Goal: Check status: Check status

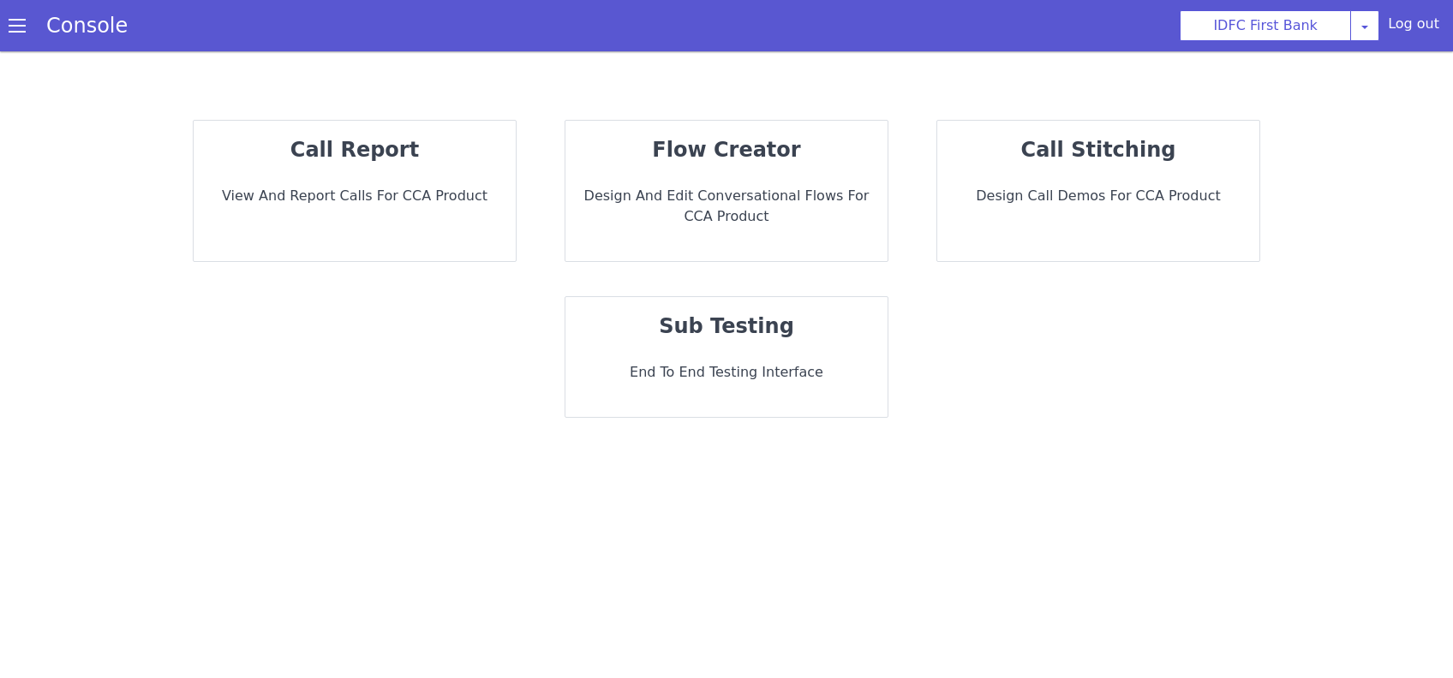
click at [342, 184] on div "call report View and report calls for CCA Product" at bounding box center [355, 191] width 322 height 140
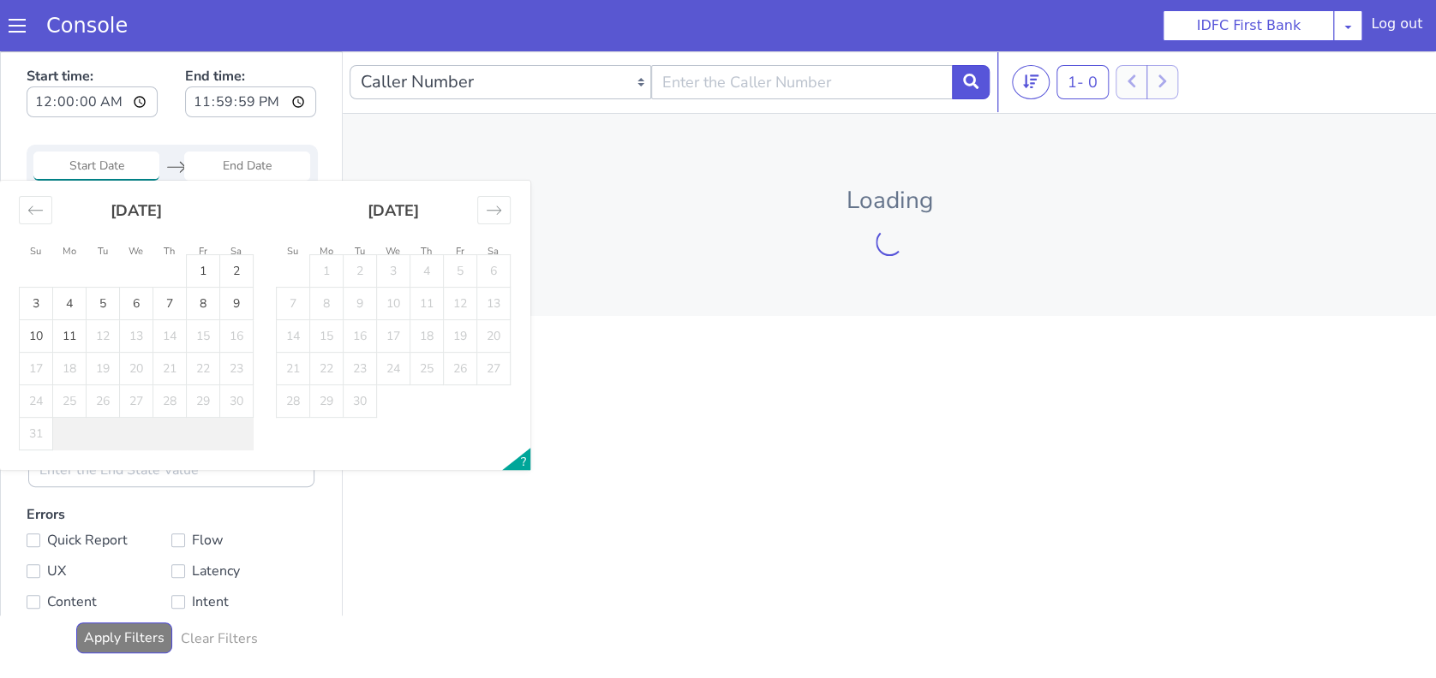
click at [116, 176] on input "Start Date" at bounding box center [96, 166] width 126 height 29
click at [69, 334] on td "11" at bounding box center [69, 336] width 33 height 33
type input "11 Aug 2025"
click at [69, 334] on td "11" at bounding box center [69, 336] width 33 height 33
type input "11 Aug 2025"
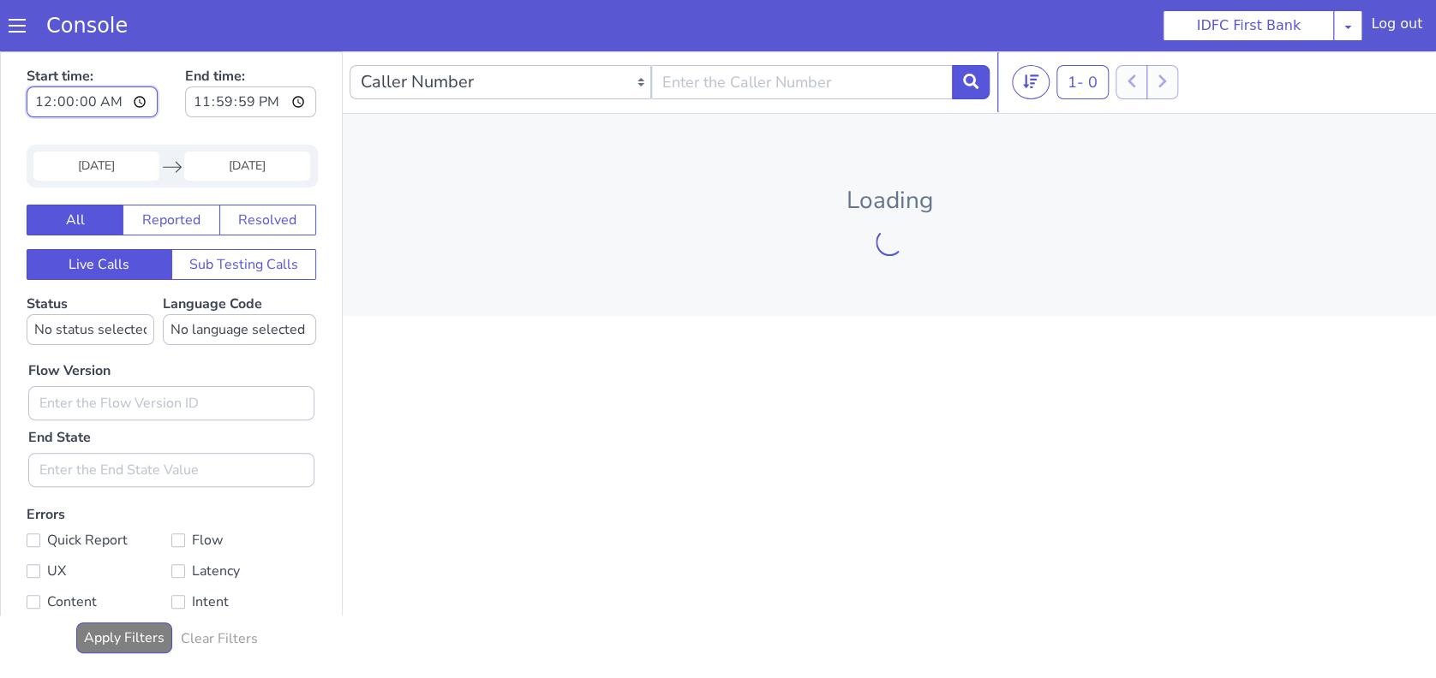
click at [105, 104] on input "00:00:00" at bounding box center [92, 102] width 131 height 31
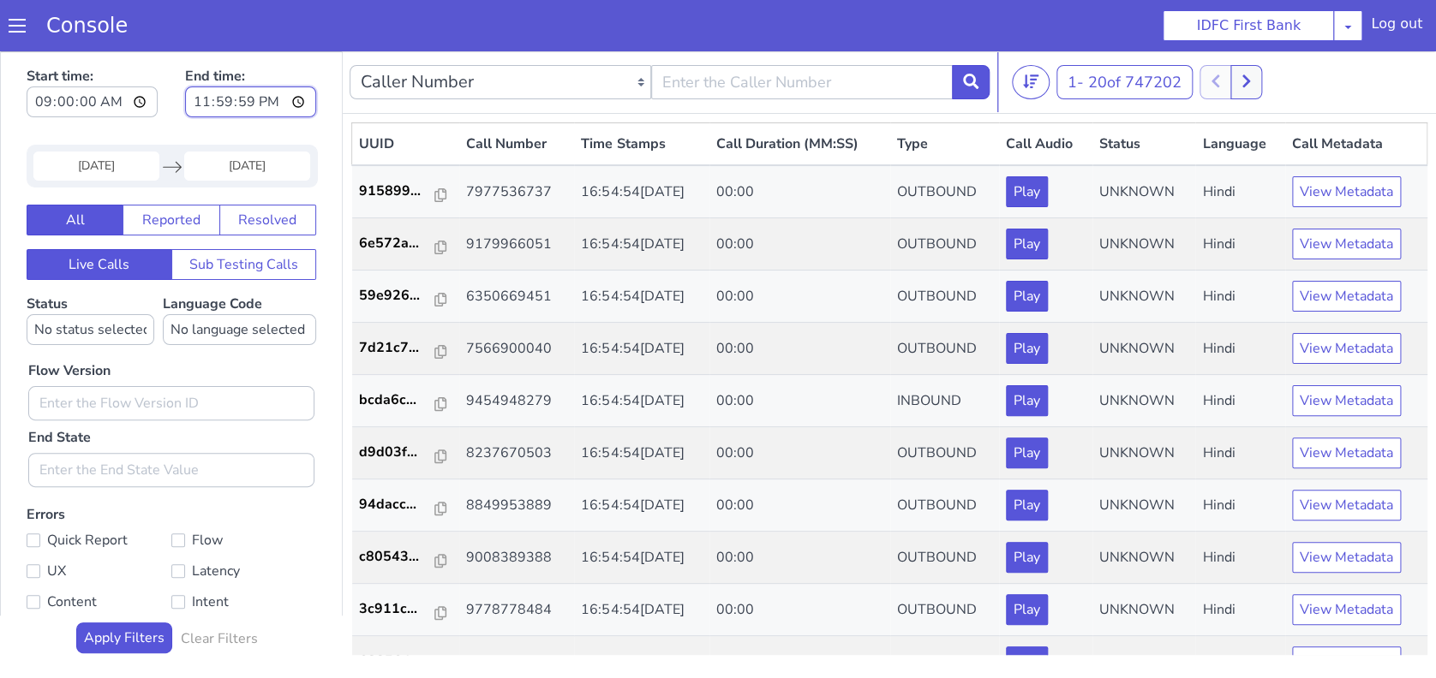
type input "09:00:00"
click at [278, 103] on input "23:59:59" at bounding box center [250, 102] width 131 height 31
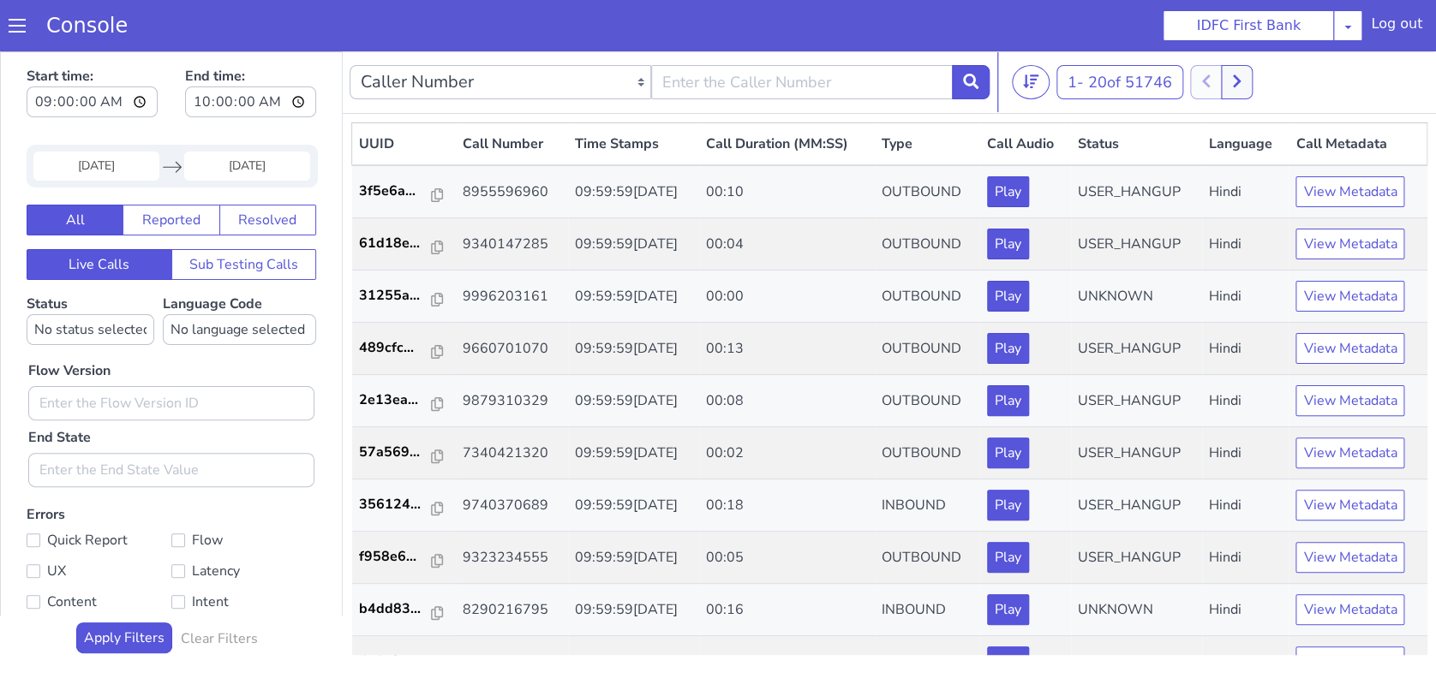
type input "10:00:00"
drag, startPoint x: 162, startPoint y: 1, endPoint x: 161, endPoint y: 47, distance: 46.3
click at [161, 47] on section "Console IDFC First Bank AO Smith Airtel DTH Pilot Airtel POC Alice Blue NT Alic…" at bounding box center [718, 25] width 1436 height 51
click at [378, 187] on p "3f5e6a..." at bounding box center [396, 191] width 74 height 21
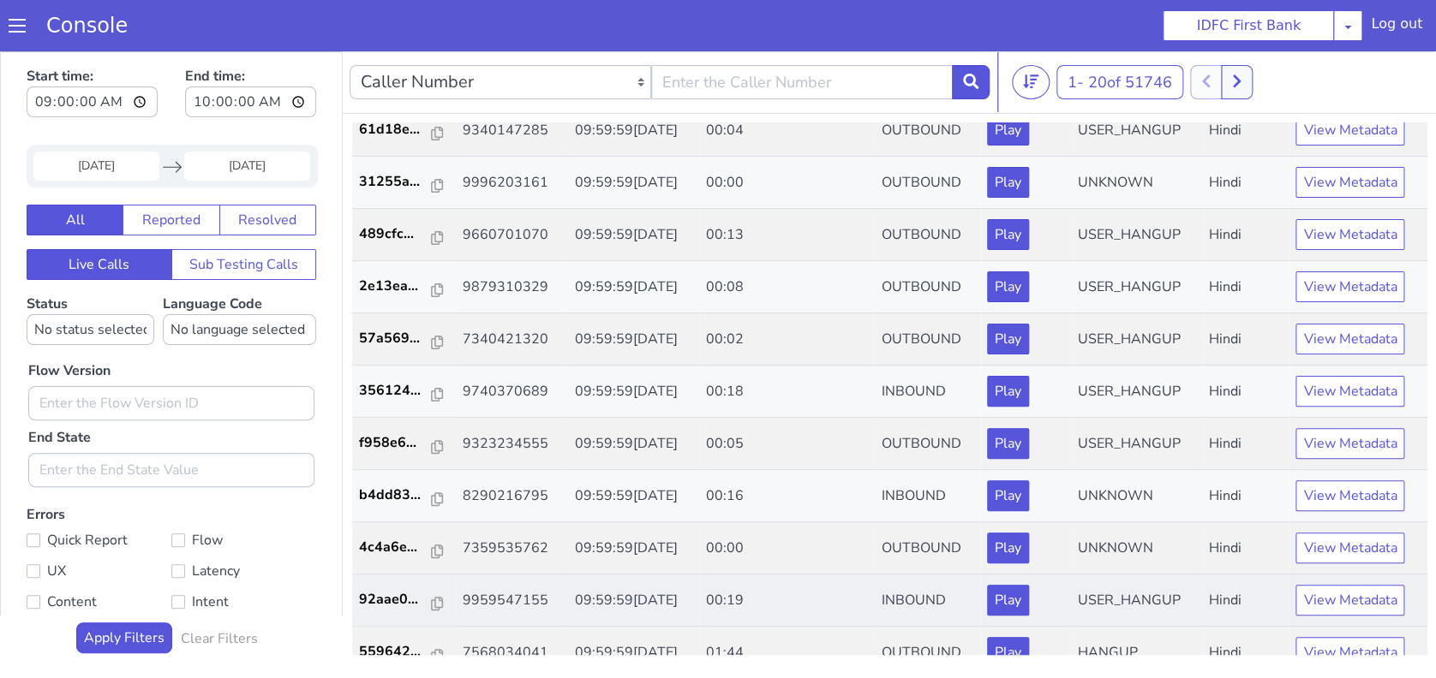
scroll to position [228, 0]
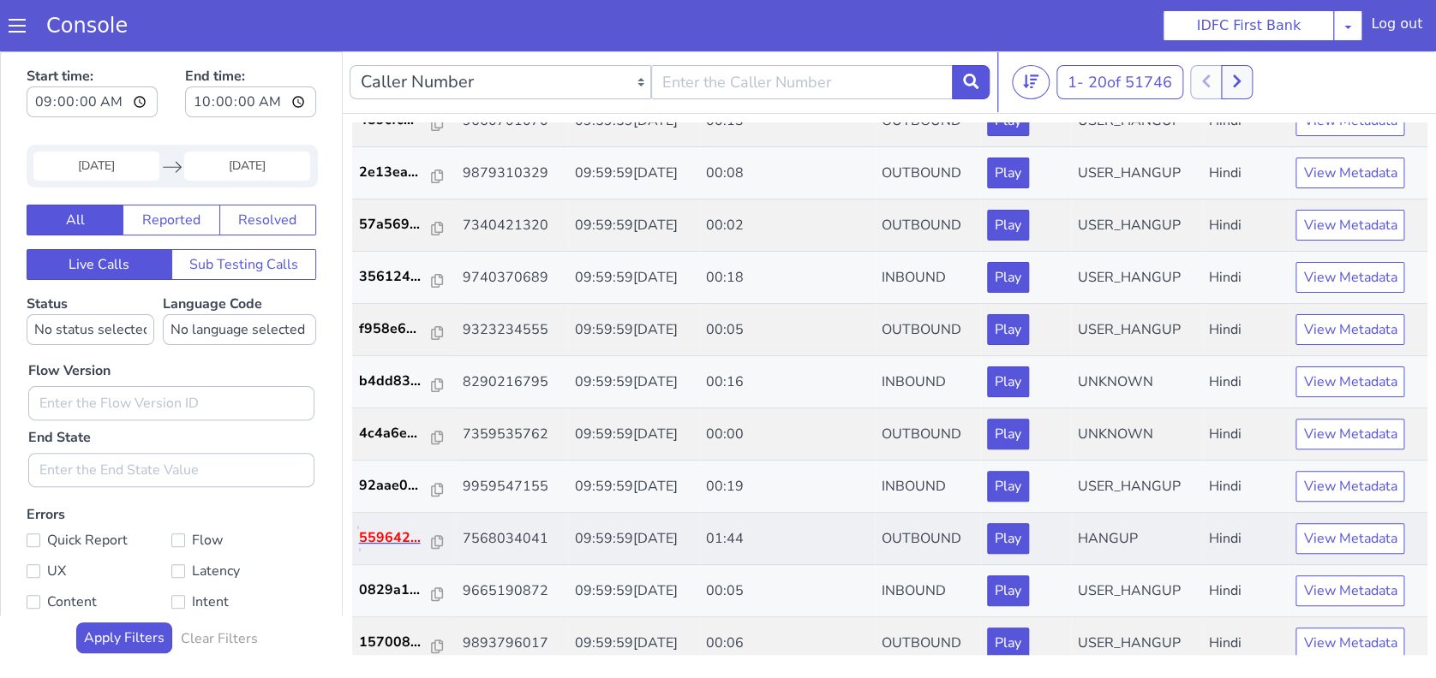
click at [379, 535] on p "559642..." at bounding box center [396, 538] width 74 height 21
